Goal: Navigation & Orientation: Find specific page/section

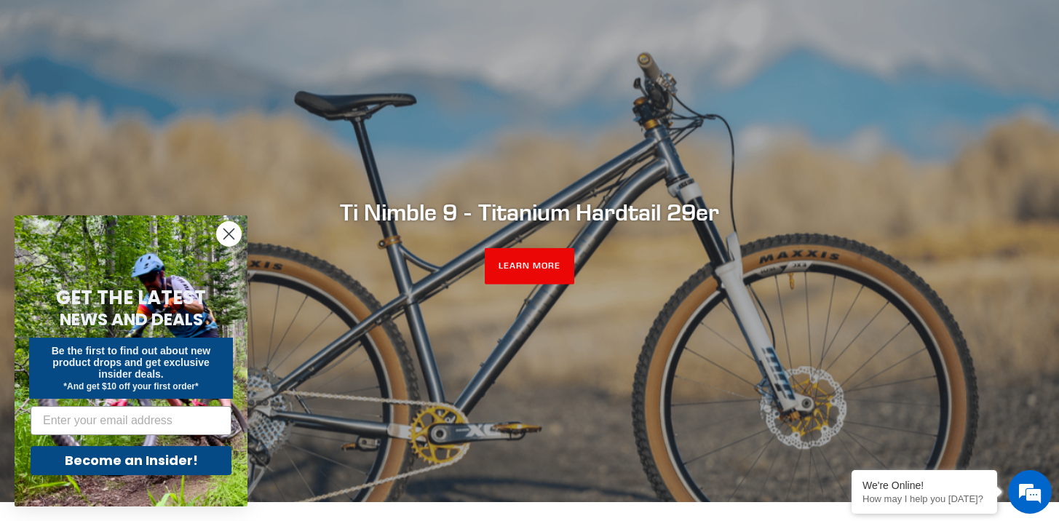
scroll to position [129, 0]
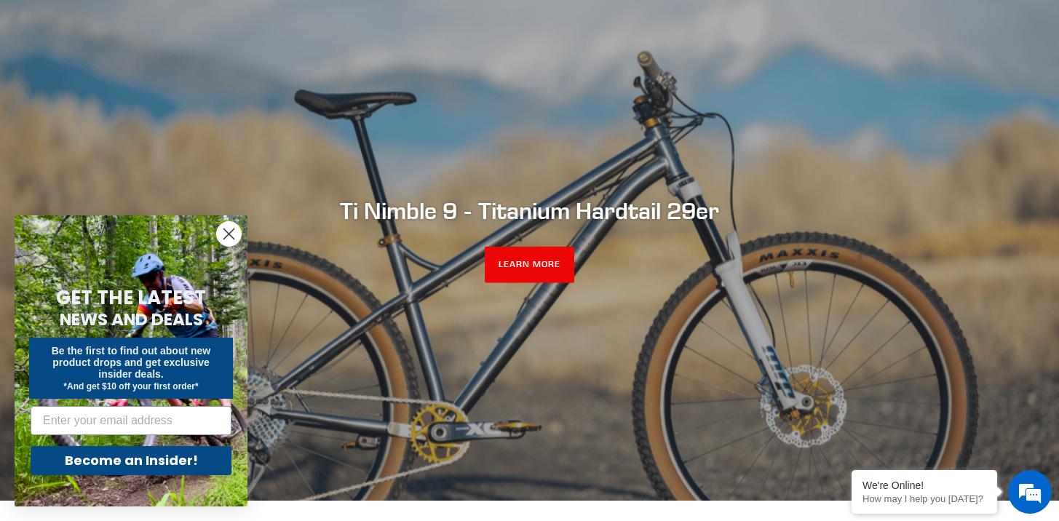
click at [233, 234] on circle "Close dialog" at bounding box center [229, 234] width 24 height 24
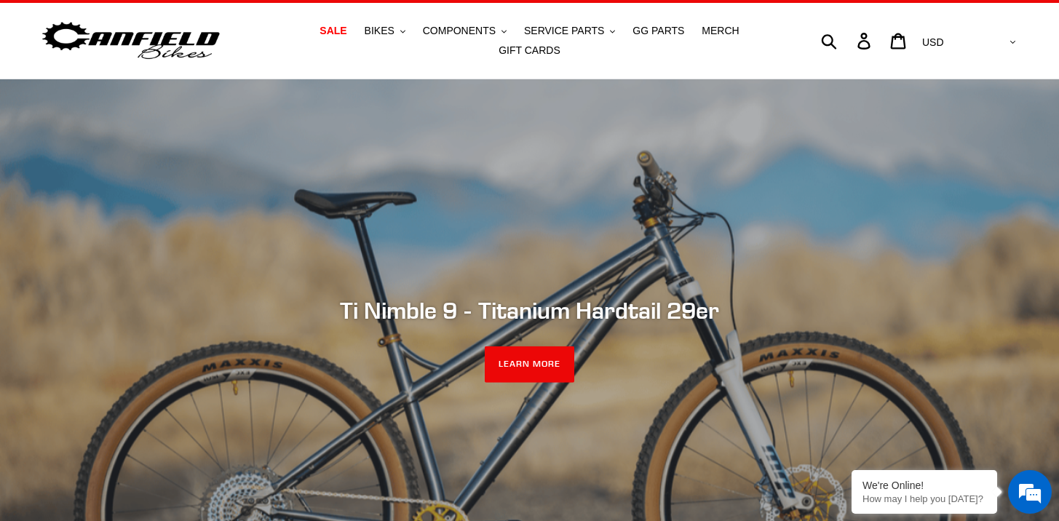
scroll to position [0, 0]
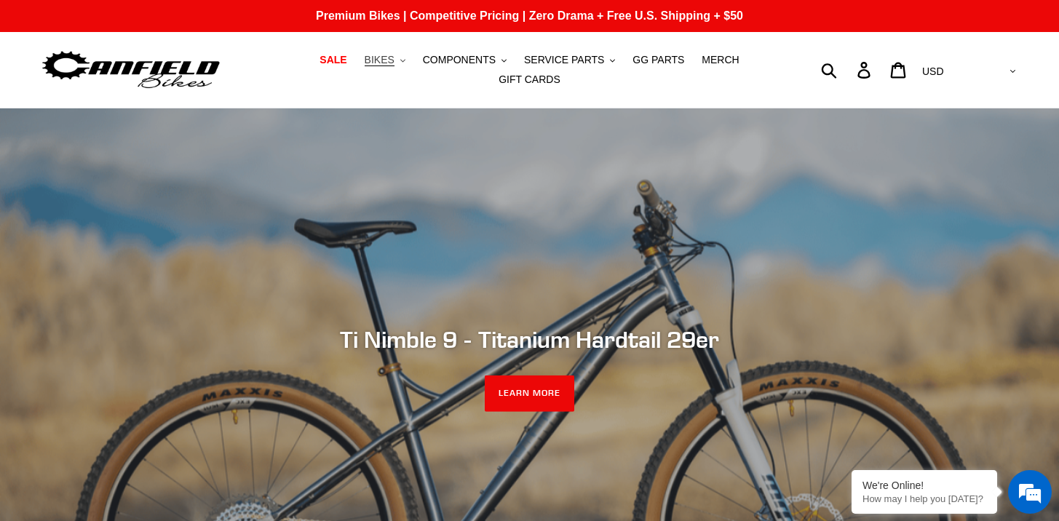
click at [400, 60] on button "BIKES .cls-1{fill:#231f20}" at bounding box center [384, 60] width 55 height 20
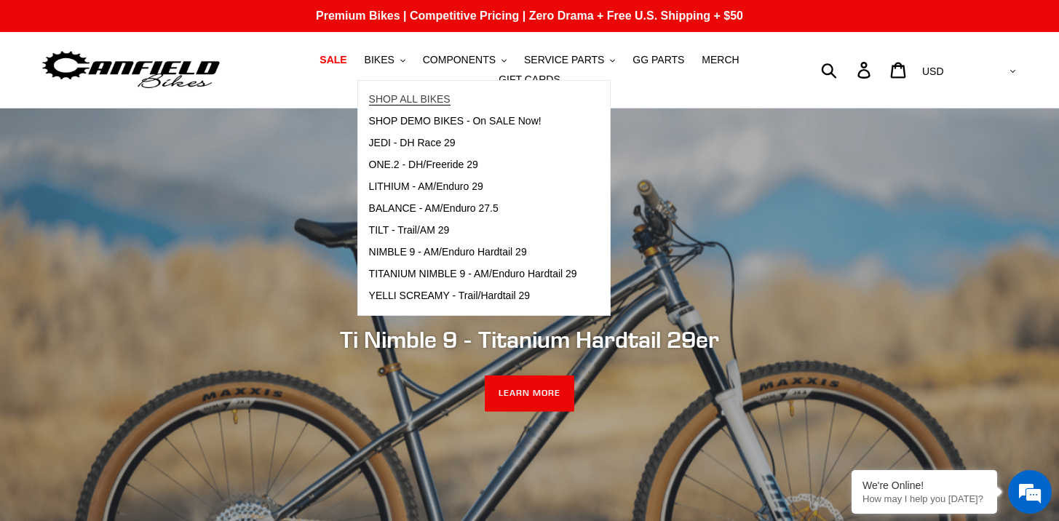
click at [407, 99] on span "SHOP ALL BIKES" at bounding box center [410, 99] width 82 height 12
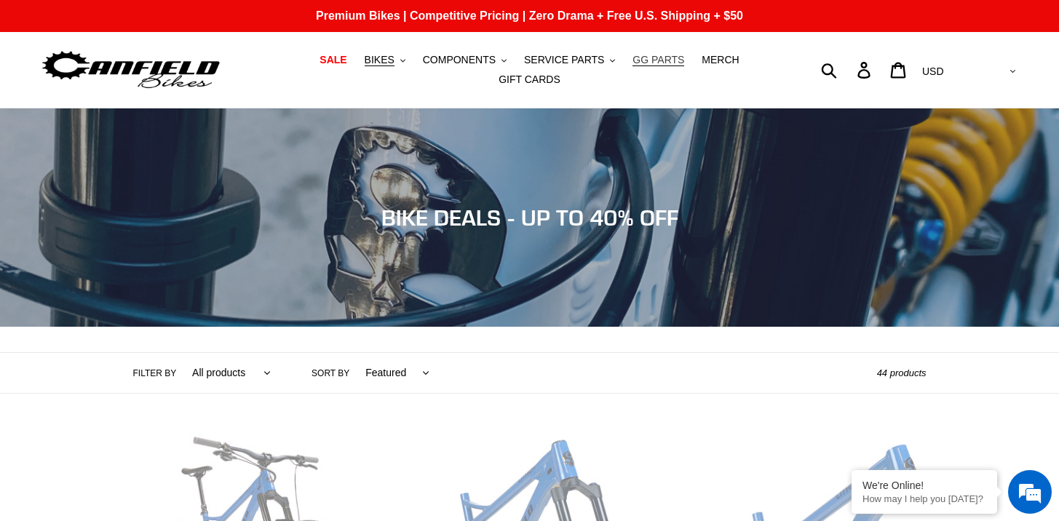
click at [673, 60] on span "GG PARTS" at bounding box center [659, 60] width 52 height 12
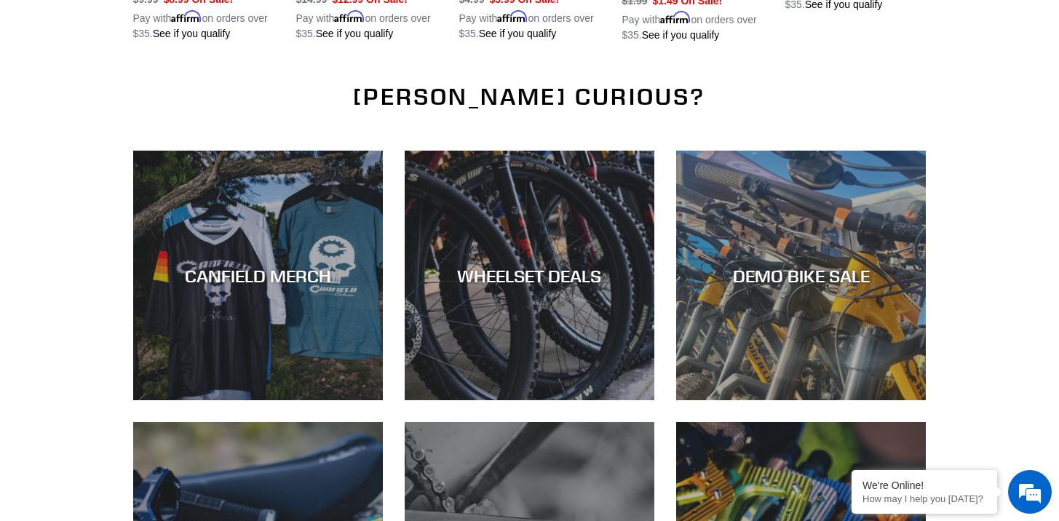
scroll to position [1940, 0]
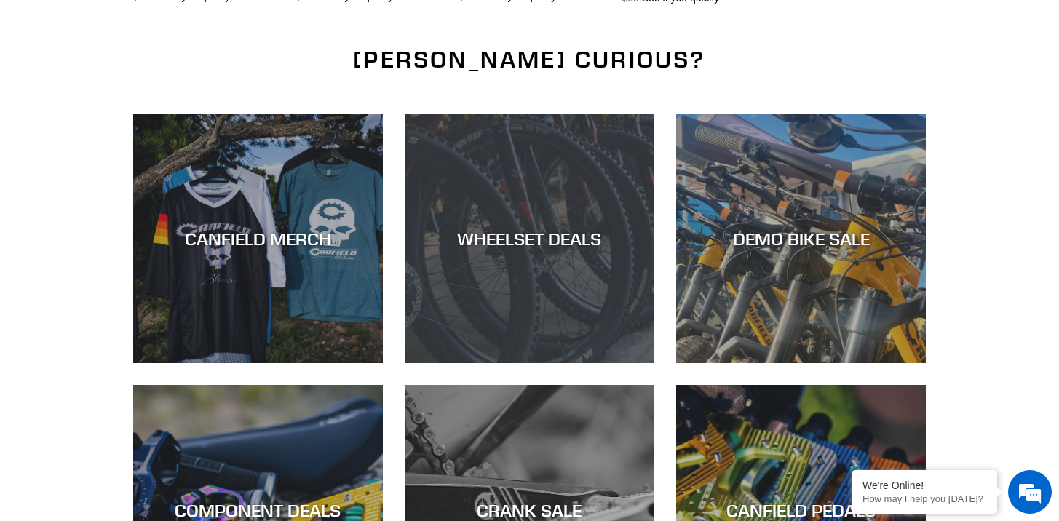
click at [528, 363] on div "WHEELSET DEALS" at bounding box center [530, 363] width 250 height 0
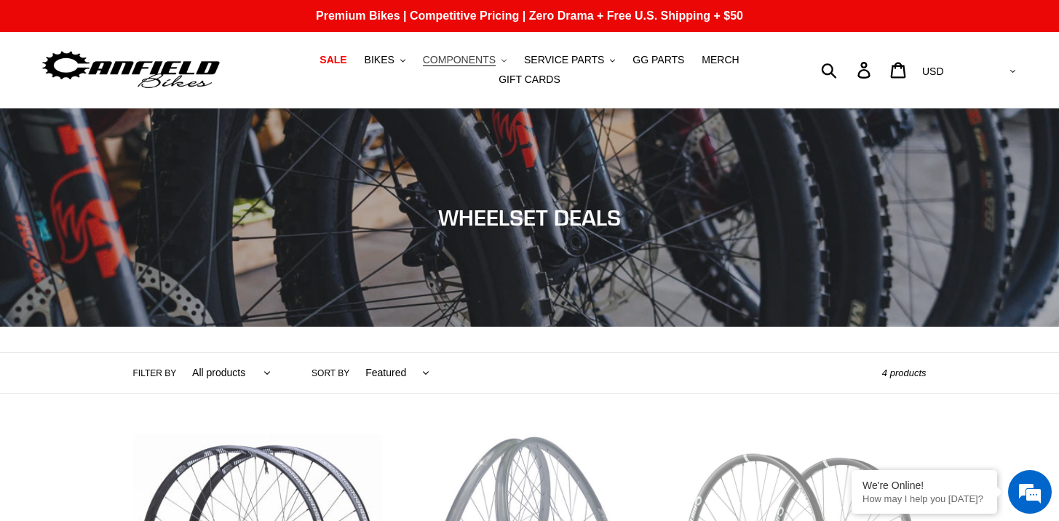
click at [491, 57] on span "COMPONENTS" at bounding box center [459, 60] width 73 height 12
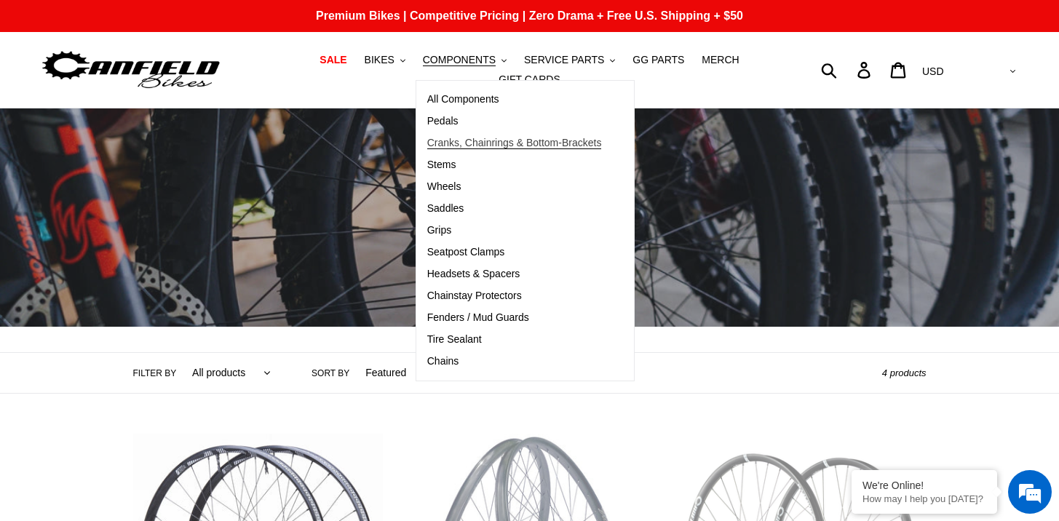
click at [454, 147] on span "Cranks, Chainrings & Bottom-Brackets" at bounding box center [514, 143] width 175 height 12
